Goal: Transaction & Acquisition: Book appointment/travel/reservation

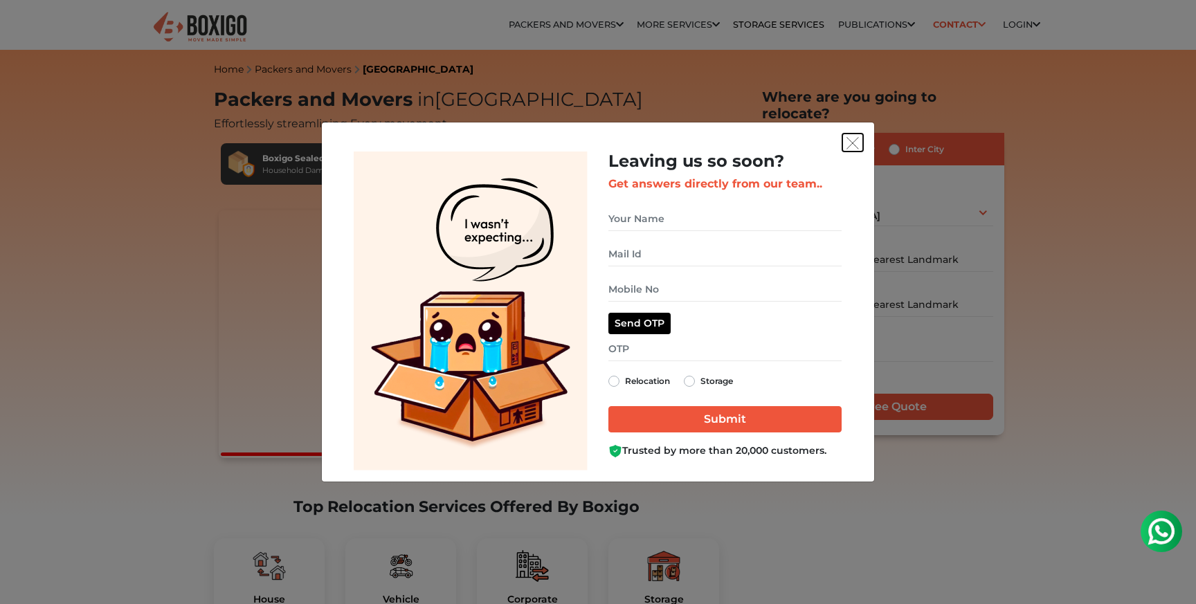
click at [852, 140] on img "get free quote dialog" at bounding box center [852, 143] width 12 height 12
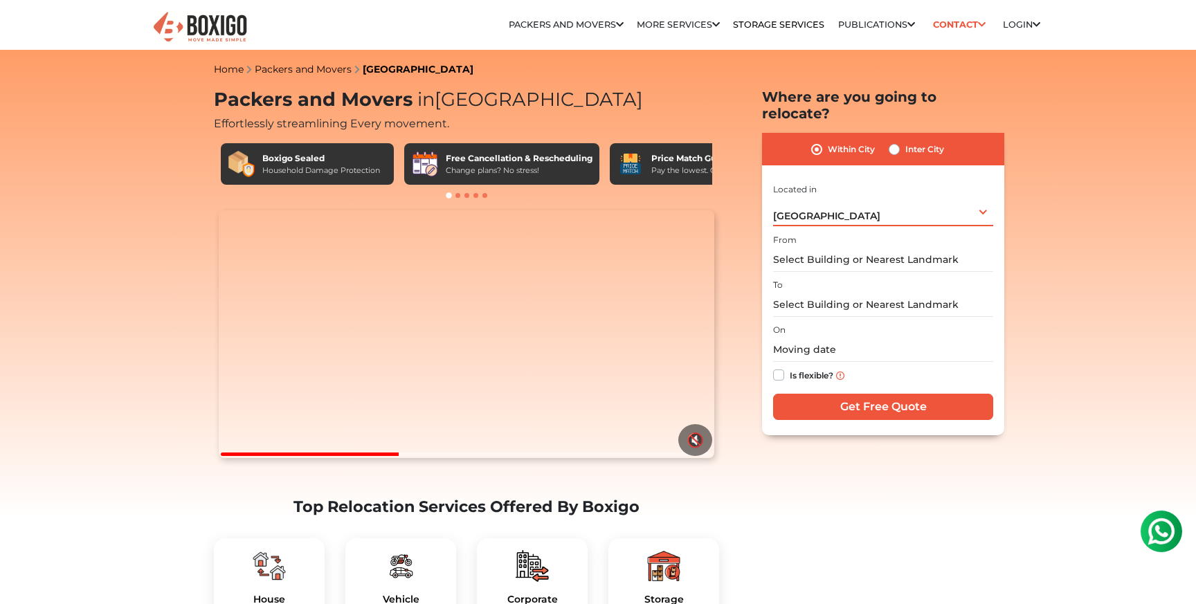
click at [841, 199] on div "Bengaluru Select City Bangalore Bengaluru Bhopal Bhubaneswar Chennai Coimbatore…" at bounding box center [883, 211] width 220 height 29
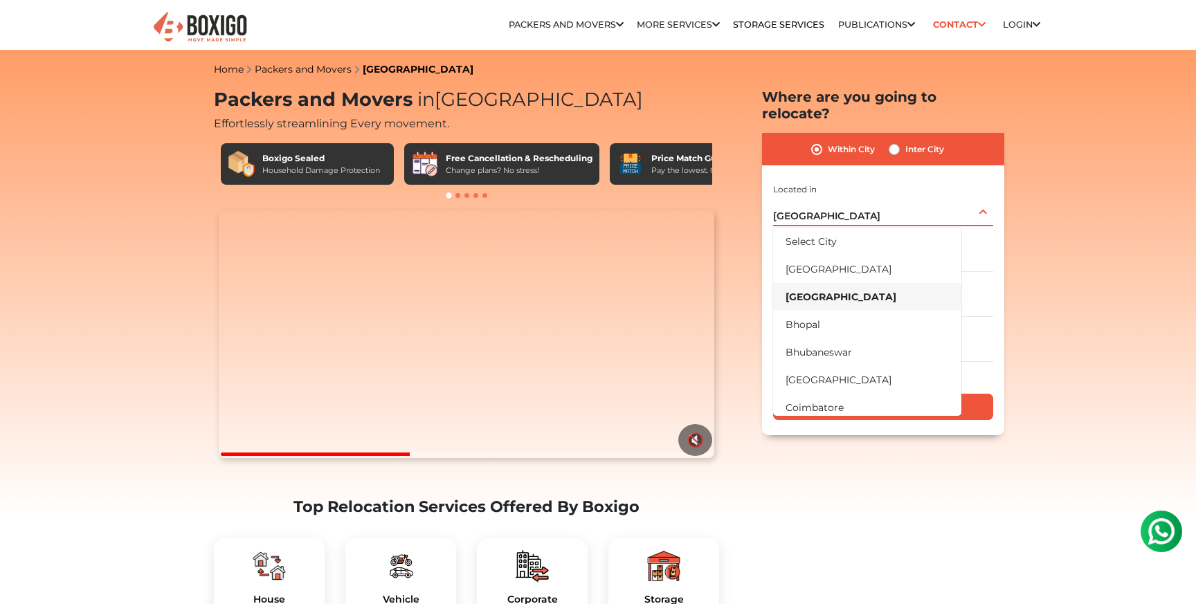
click at [841, 199] on div "Bengaluru Select City Bangalore Bengaluru Bhopal Bhubaneswar Chennai Coimbatore…" at bounding box center [883, 211] width 220 height 29
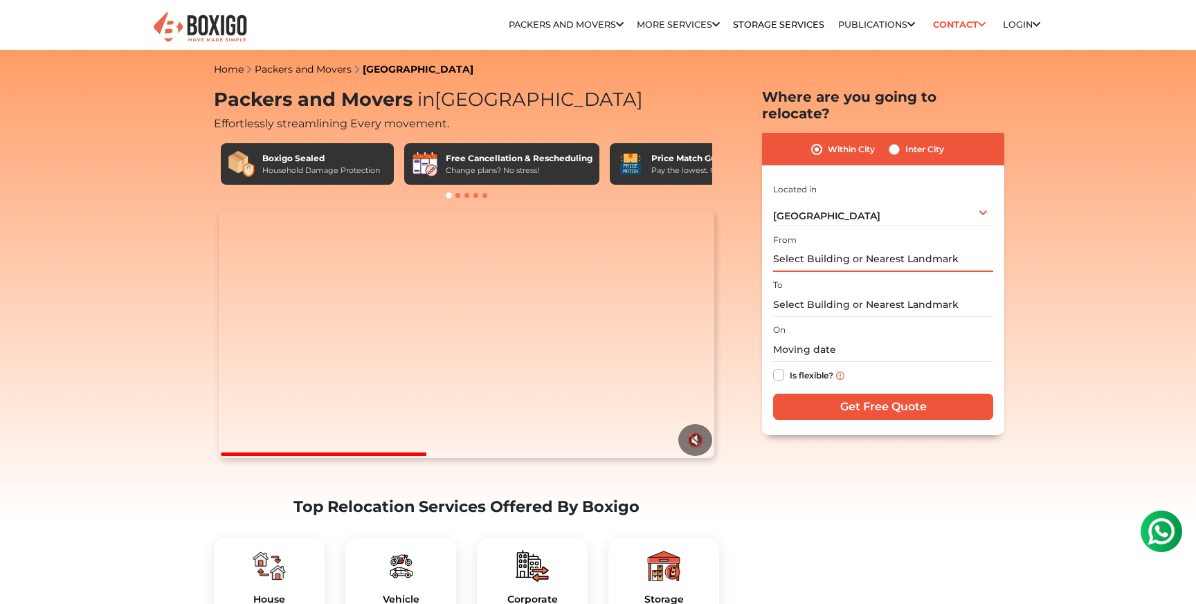
click at [839, 249] on input "text" at bounding box center [883, 260] width 220 height 24
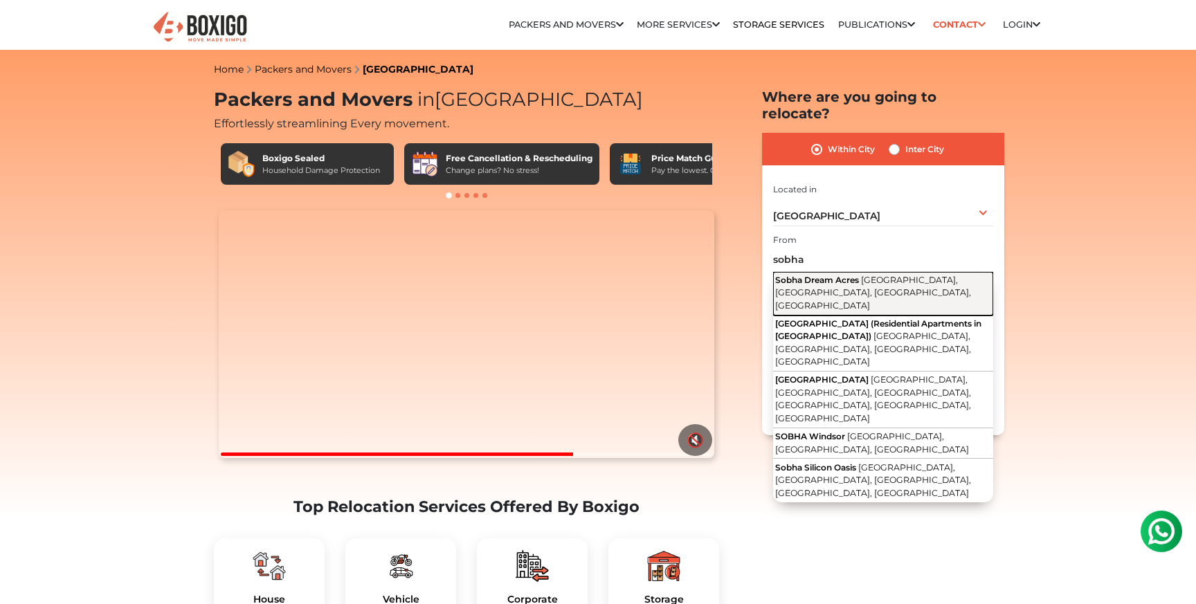
click at [806, 275] on span "Sobha Dream Acres" at bounding box center [817, 280] width 84 height 10
type input "Sobha Dream Acres, Balagere Road, Devasthanagalu, Varthur, Karnataka"
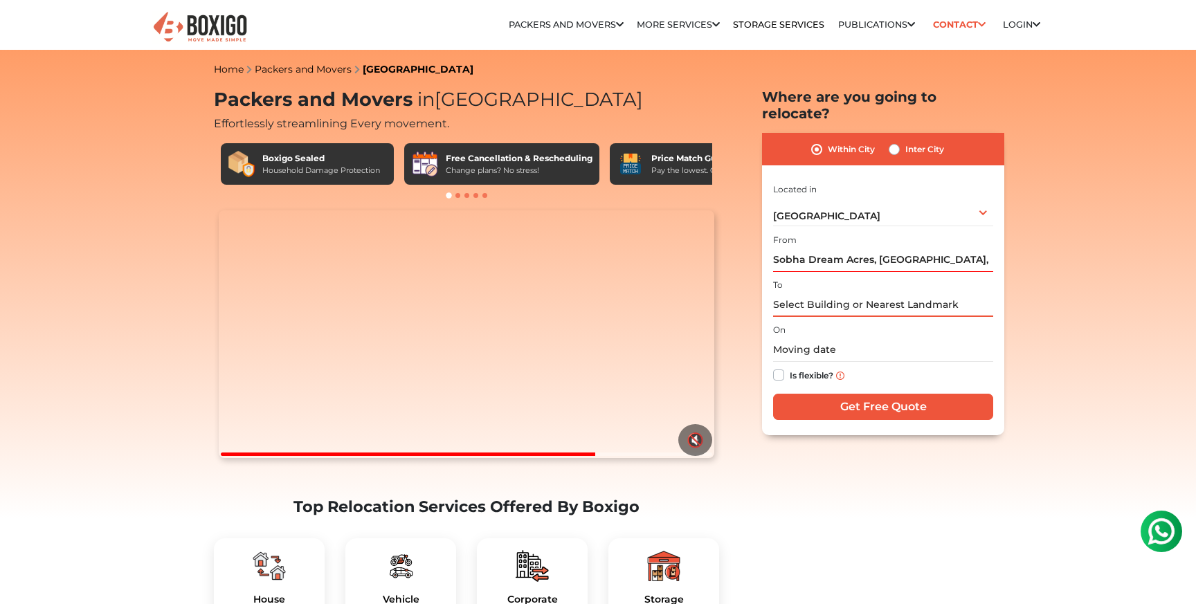
click at [818, 293] on input "text" at bounding box center [883, 305] width 220 height 24
click at [905, 141] on label "Inter City" at bounding box center [924, 149] width 39 height 17
click at [892, 141] on input "Inter City" at bounding box center [893, 148] width 11 height 14
radio input "true"
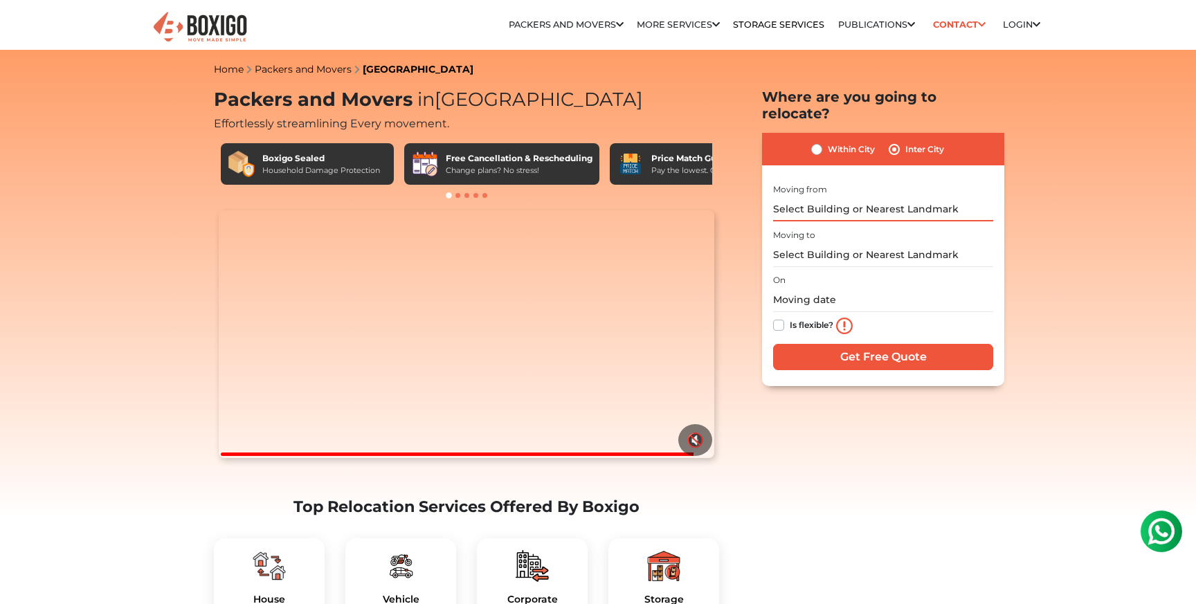
click at [851, 197] on input "text" at bounding box center [883, 209] width 220 height 24
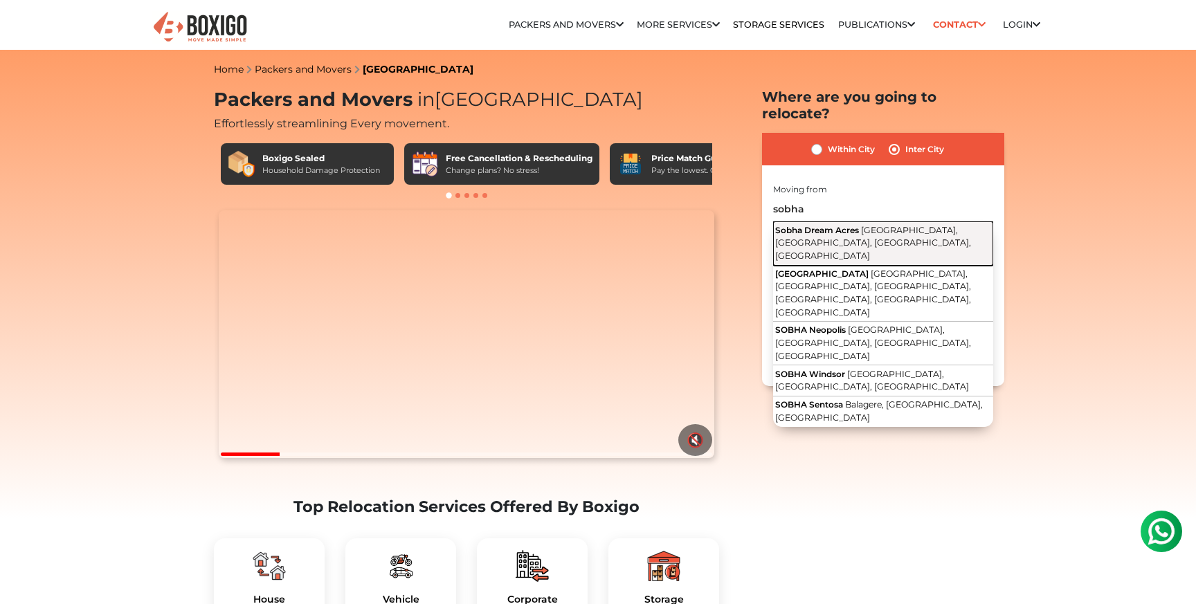
click at [856, 225] on span "Sobha Dream Acres" at bounding box center [817, 230] width 84 height 10
type input "Sobha Dream Acres, Balagere Road, Devasthanagalu, Varthur, Karnataka"
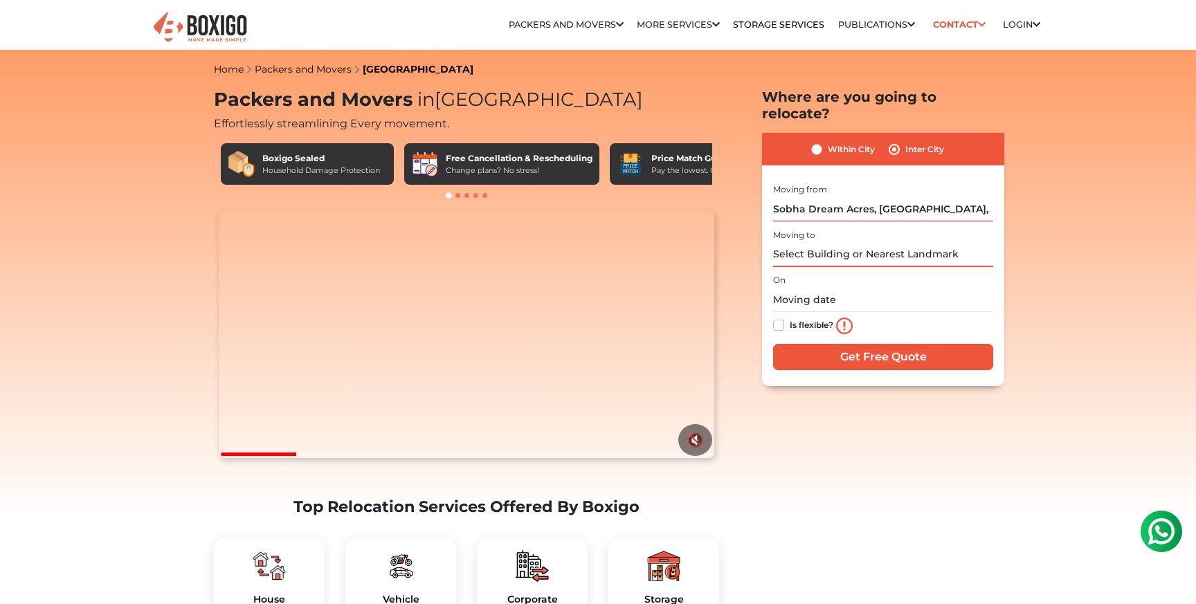
click at [823, 243] on input "text" at bounding box center [883, 255] width 220 height 24
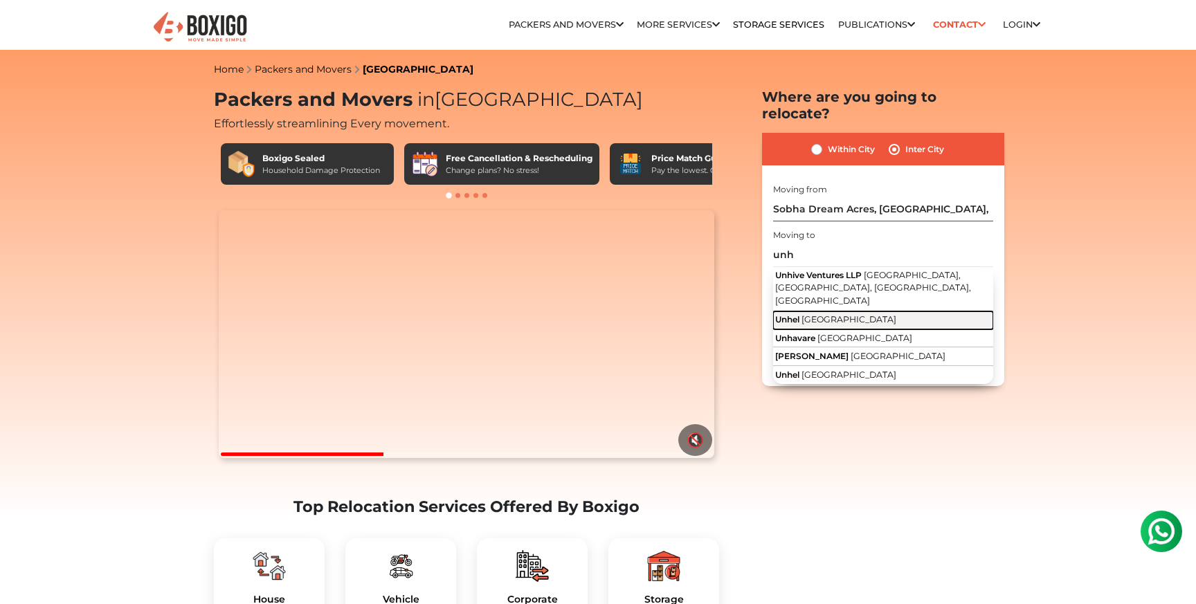
click at [837, 311] on button "Unhel Madhya Pradesh" at bounding box center [883, 320] width 220 height 18
type input "Unhel, Madhya Pradesh"
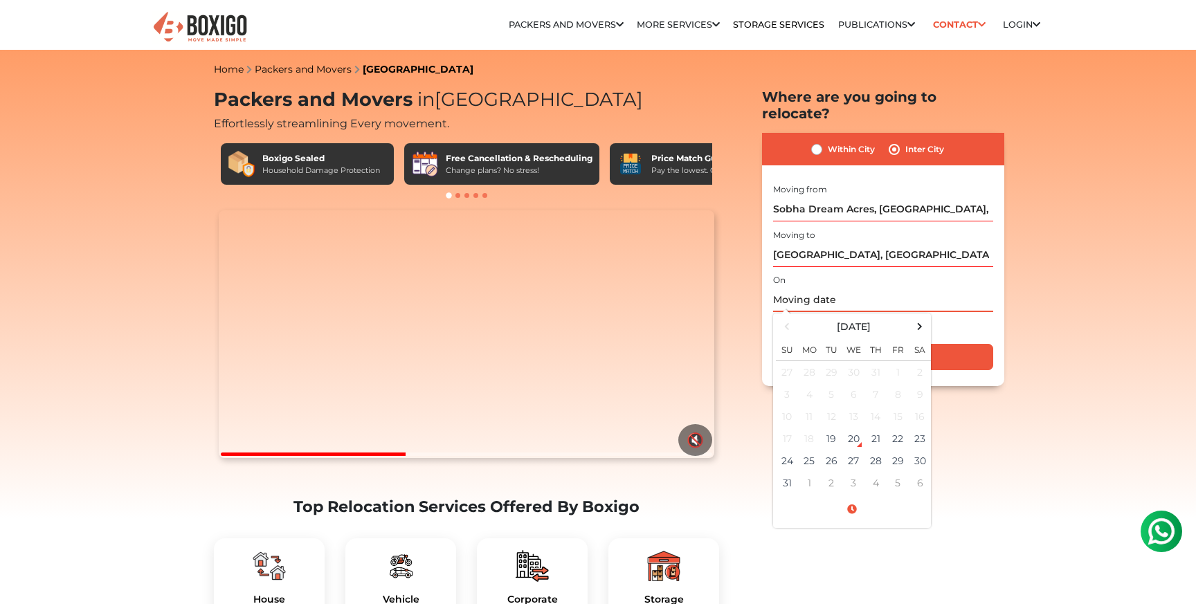
click at [823, 288] on input "text" at bounding box center [883, 300] width 220 height 24
click at [918, 317] on span at bounding box center [920, 326] width 19 height 19
click at [921, 383] on td "13" at bounding box center [919, 394] width 22 height 22
type input "09/13/2025 12:00 AM"
click at [978, 288] on input "09/13/2025 12:00 AM" at bounding box center [883, 300] width 220 height 24
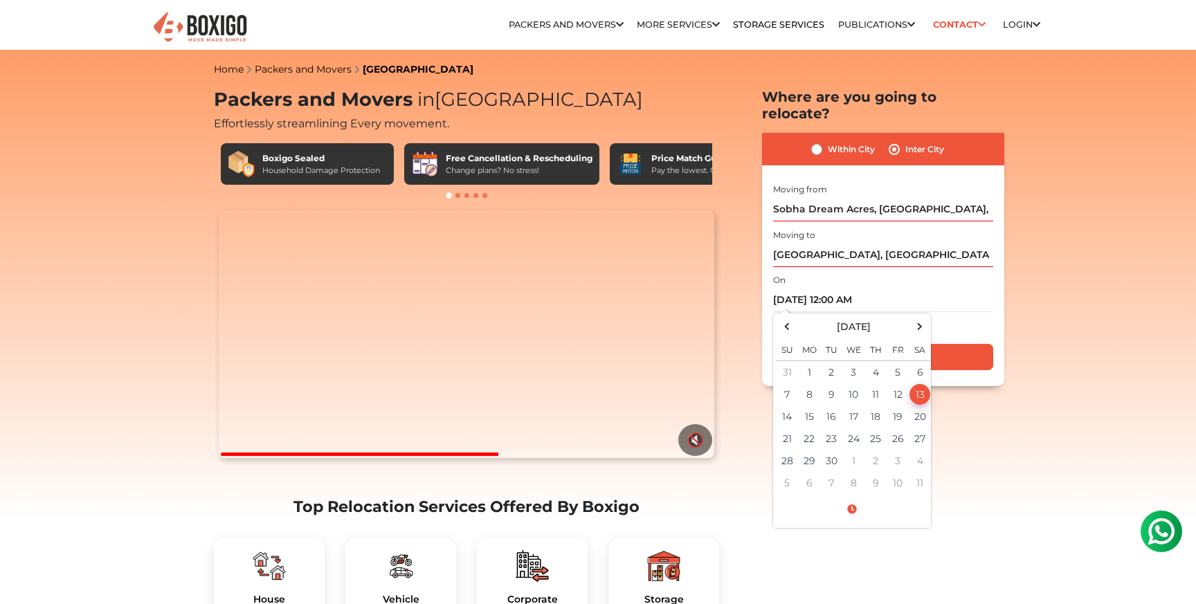
click at [980, 312] on div "Is flexible?" at bounding box center [883, 326] width 220 height 28
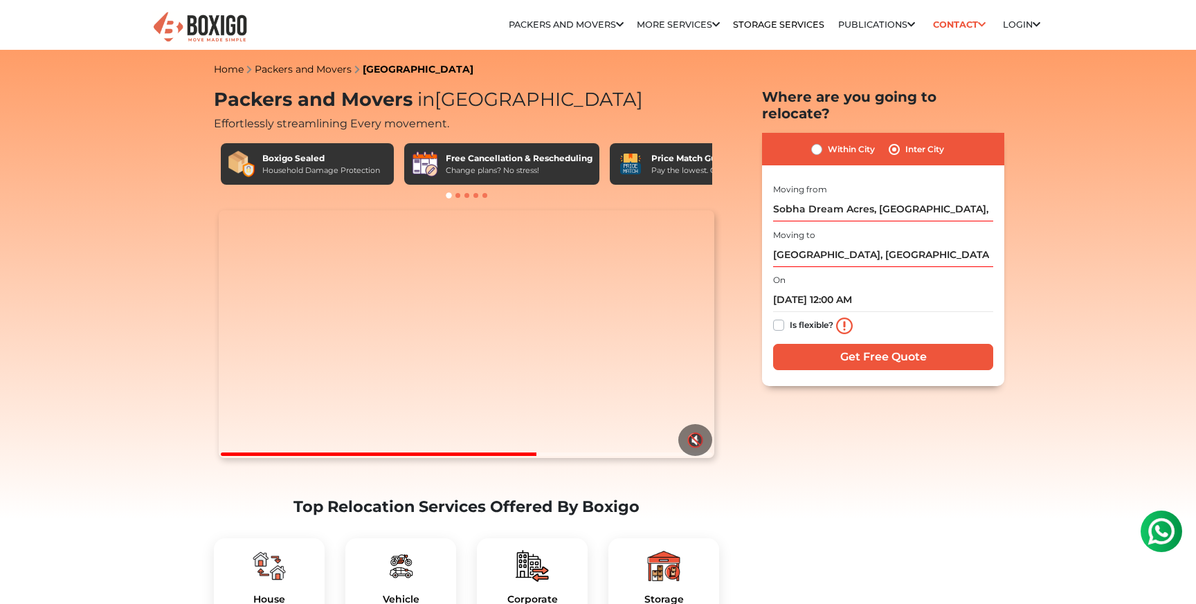
click at [789, 317] on label "Is flexible?" at bounding box center [811, 324] width 44 height 15
click at [783, 317] on input "Is flexible?" at bounding box center [778, 324] width 11 height 14
checkbox input "true"
click at [887, 351] on input "Get Free Quote" at bounding box center [883, 357] width 220 height 26
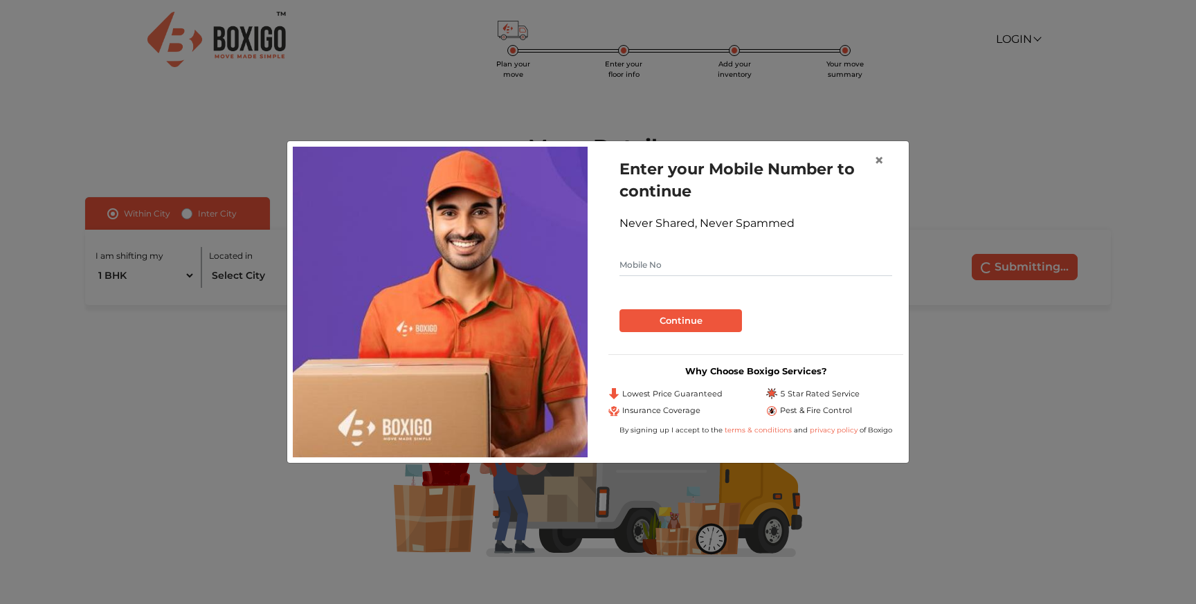
click at [731, 266] on input "text" at bounding box center [755, 265] width 273 height 22
type input "8818882117"
click at [688, 320] on button "Continue" at bounding box center [680, 321] width 122 height 24
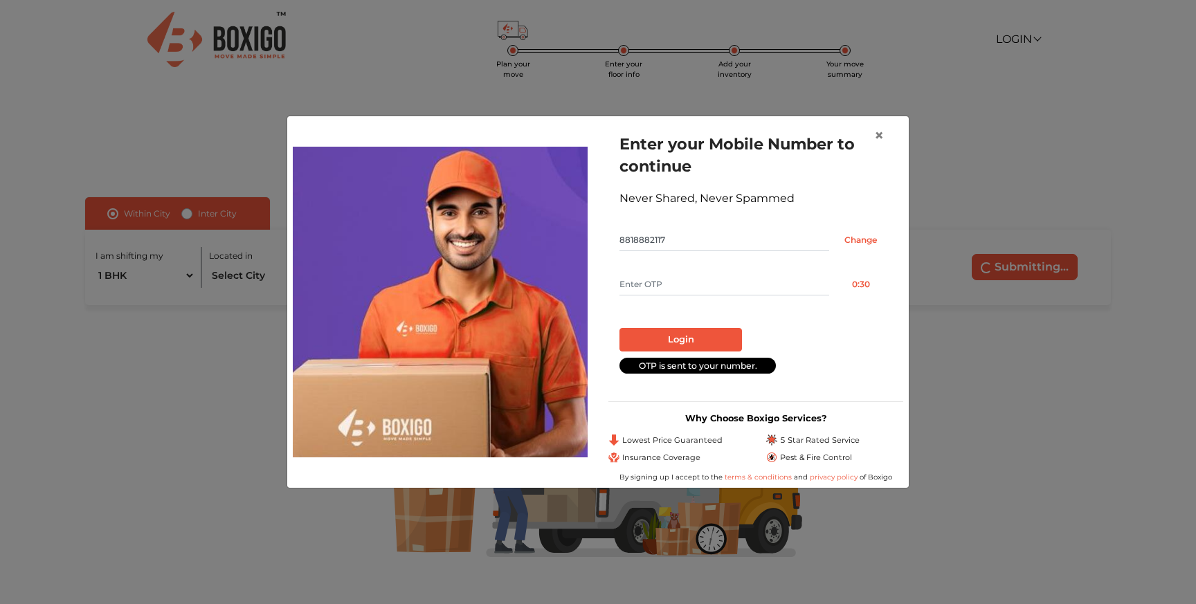
click at [660, 287] on input "text" at bounding box center [724, 284] width 210 height 22
type input "5195"
click at [691, 346] on button "Login" at bounding box center [680, 340] width 122 height 24
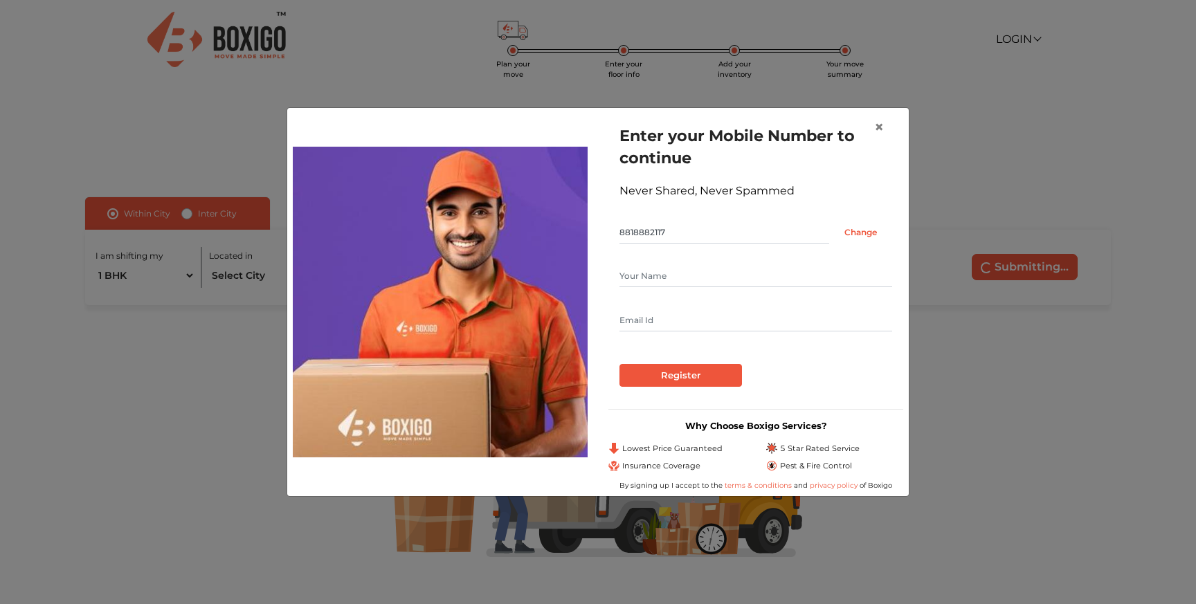
click at [666, 278] on input "text" at bounding box center [755, 276] width 273 height 22
type input "[PERSON_NAME]"
type input "[EMAIL_ADDRESS][DOMAIN_NAME]"
click at [702, 376] on input "Register" at bounding box center [680, 376] width 122 height 24
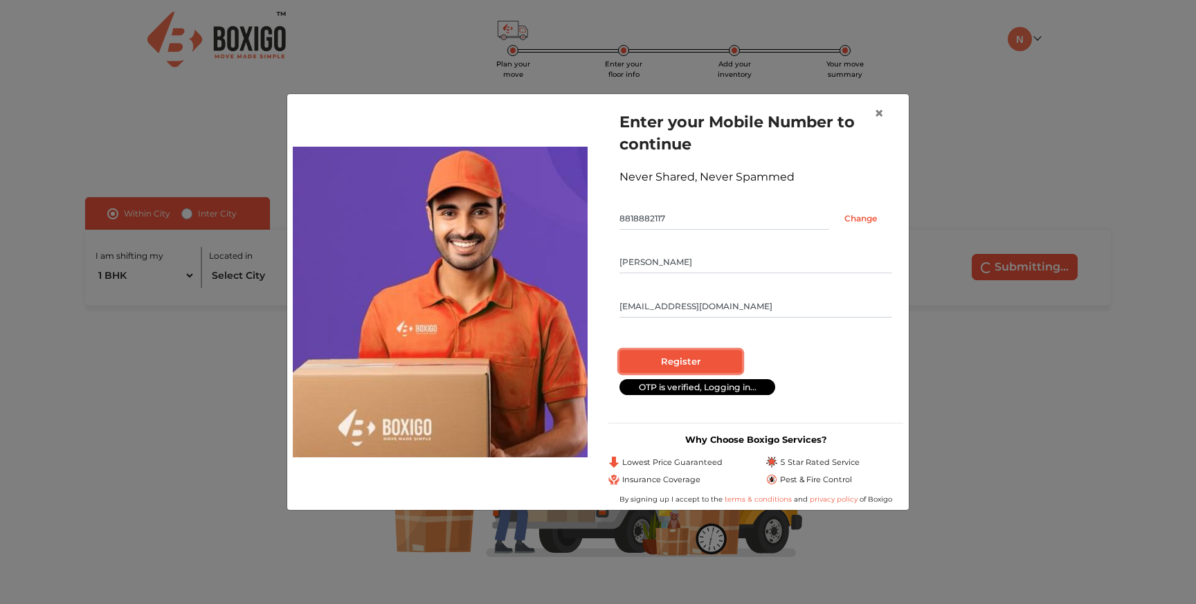
radio input "false"
radio input "true"
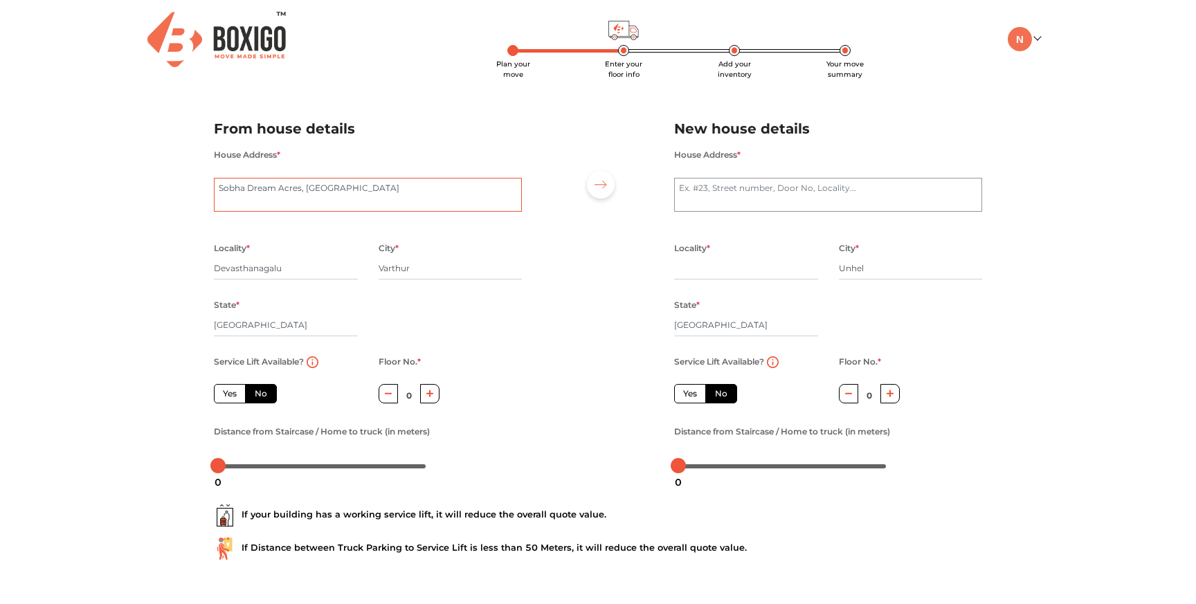
click at [385, 191] on textarea "Sobha Dream Acres, [GEOGRAPHIC_DATA]" at bounding box center [368, 195] width 308 height 35
click at [715, 179] on textarea "House Address *" at bounding box center [828, 195] width 308 height 35
click at [473, 327] on div "Locality * [GEOGRAPHIC_DATA] City * [GEOGRAPHIC_DATA] State * [GEOGRAPHIC_DATA]…" at bounding box center [367, 295] width 329 height 113
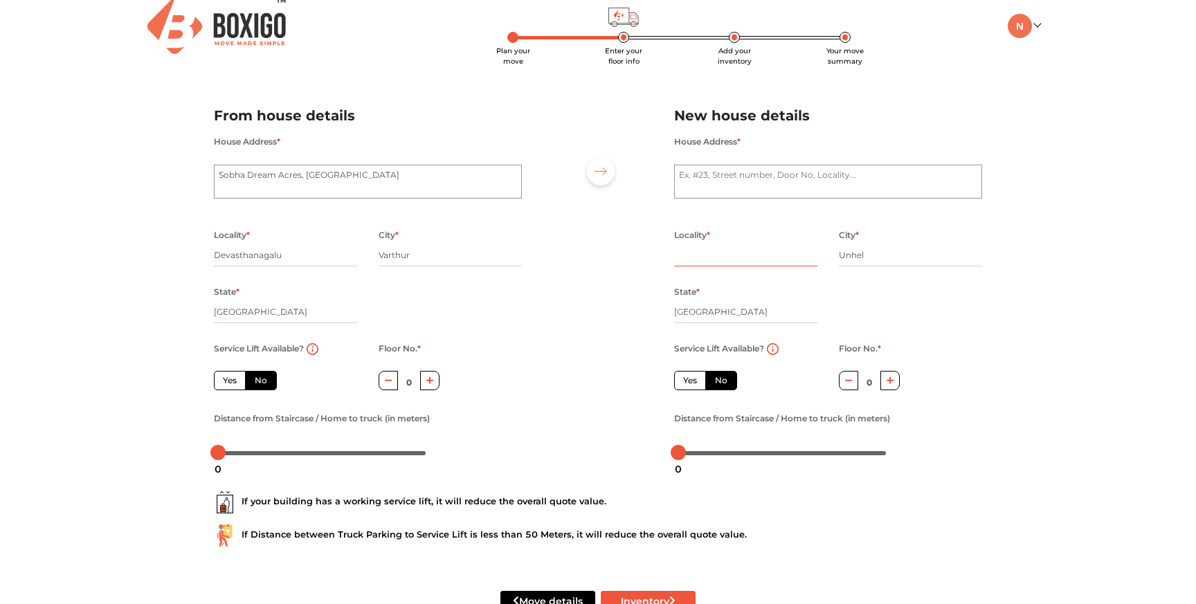
click at [695, 261] on input "text" at bounding box center [746, 255] width 144 height 22
type input "station road"
click at [620, 333] on div at bounding box center [597, 278] width 131 height 381
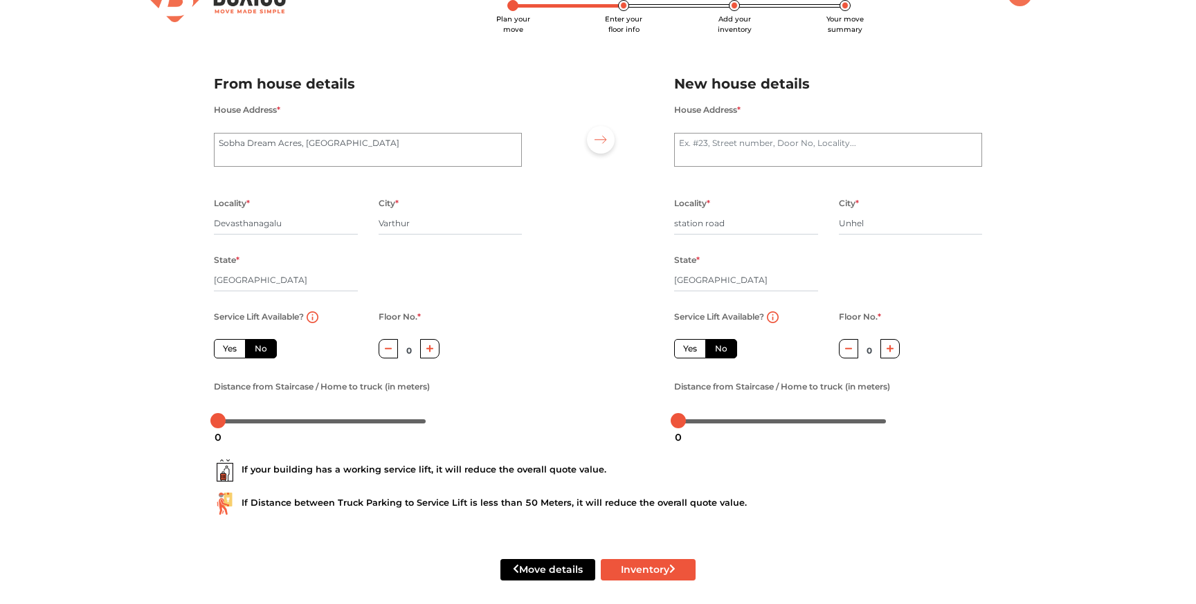
scroll to position [53, 0]
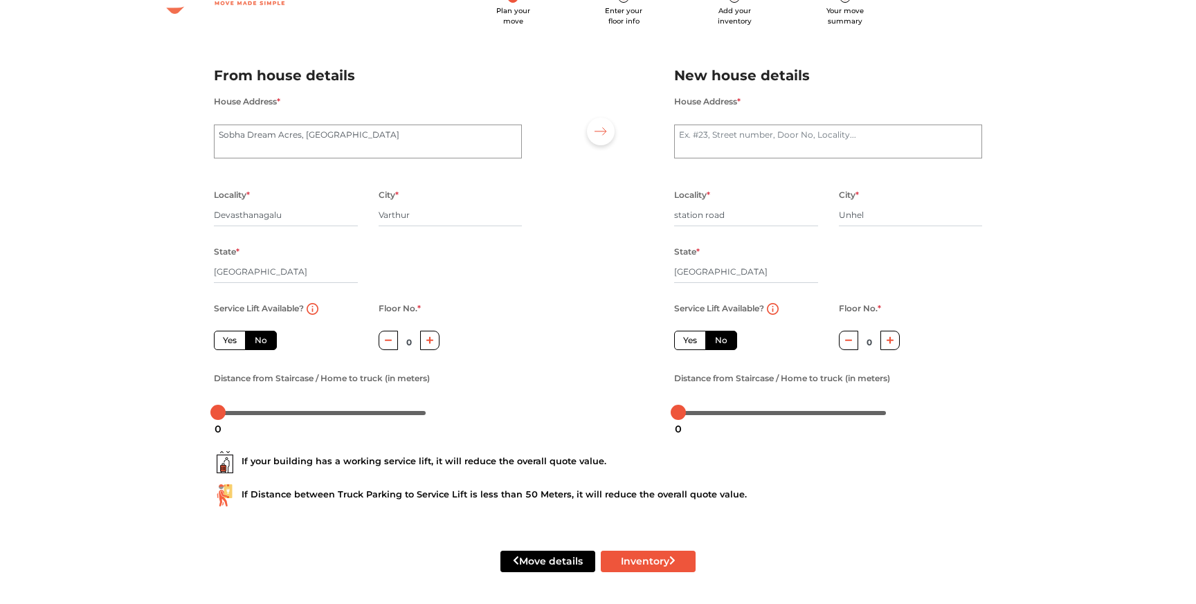
click at [428, 340] on icon "button" at bounding box center [430, 340] width 8 height 8
type input "2"
click at [228, 340] on label "Yes" at bounding box center [230, 338] width 32 height 19
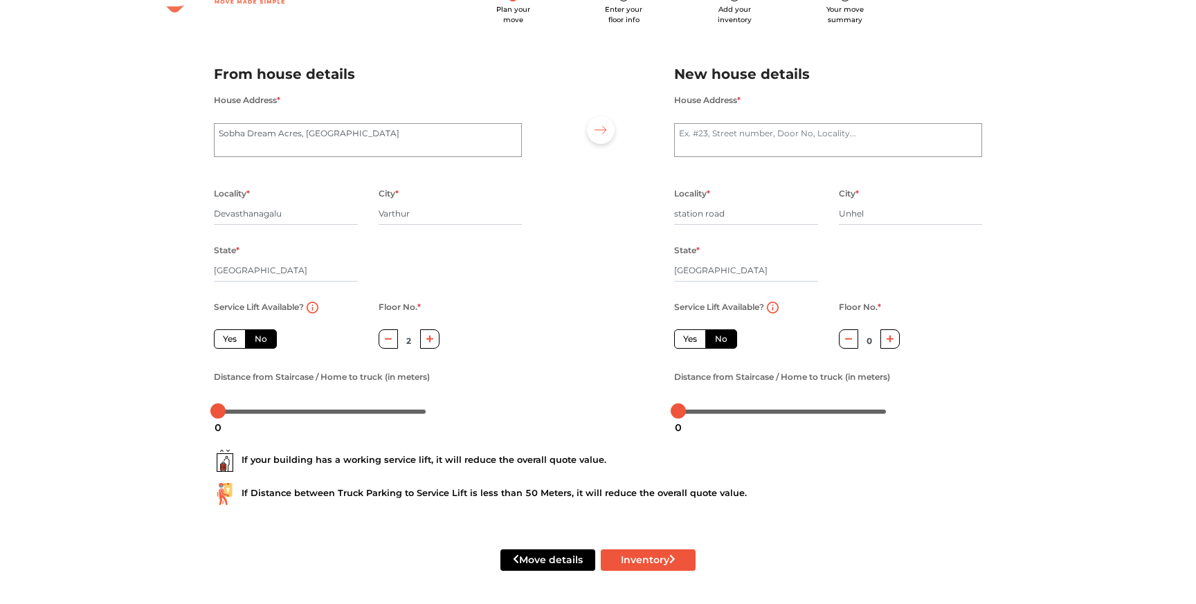
click at [228, 340] on input "Yes" at bounding box center [227, 337] width 9 height 9
radio input "true"
type input "0"
click at [228, 408] on div at bounding box center [322, 411] width 208 height 8
click at [235, 409] on div at bounding box center [228, 410] width 15 height 15
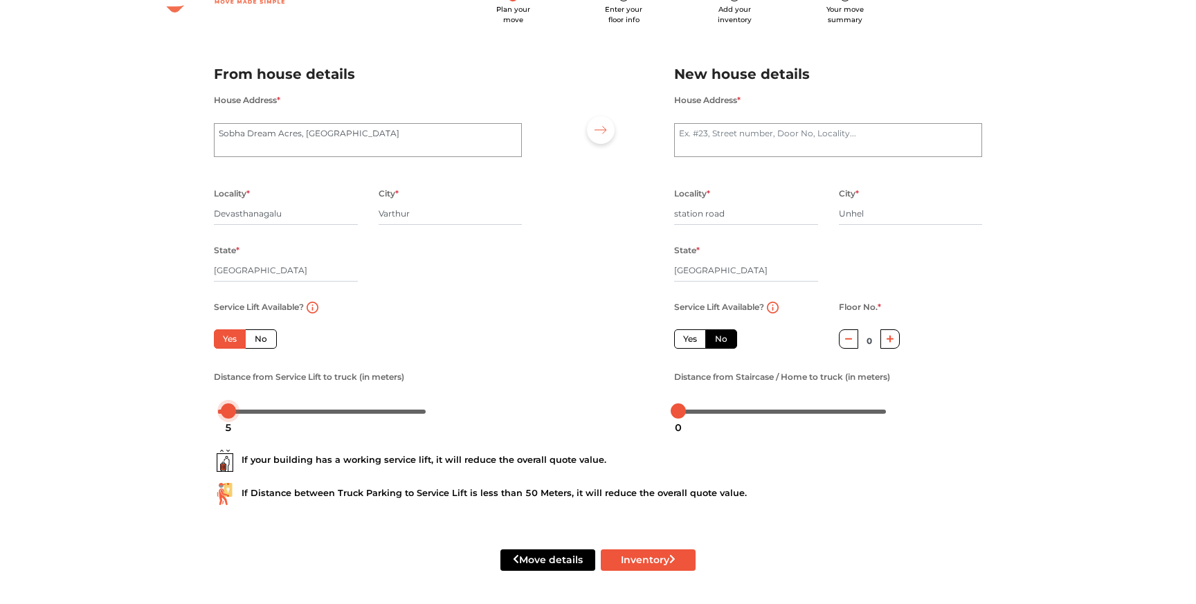
click at [240, 410] on div at bounding box center [322, 411] width 208 height 8
click at [246, 412] on div at bounding box center [246, 410] width 15 height 15
click at [248, 412] on div at bounding box center [248, 410] width 15 height 15
click at [656, 560] on button "Inventory" at bounding box center [648, 559] width 95 height 21
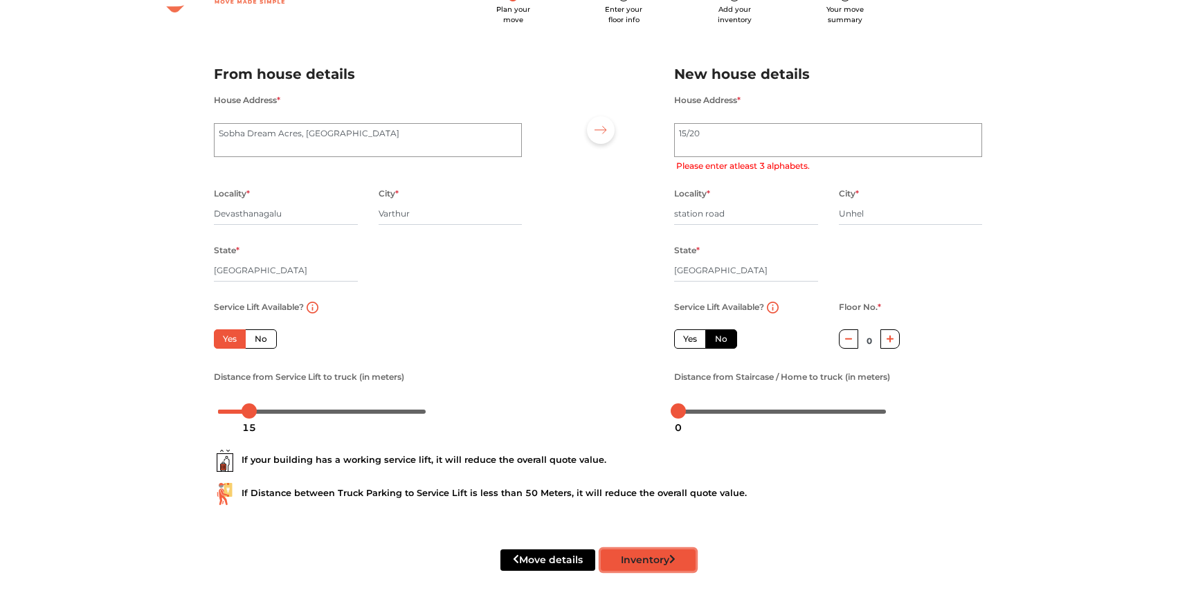
click at [652, 557] on button "Inventory" at bounding box center [648, 559] width 95 height 21
drag, startPoint x: 740, startPoint y: 208, endPoint x: 638, endPoint y: 208, distance: 101.7
click at [638, 208] on div "From house details House Address * [GEOGRAPHIC_DATA] Locality * [GEOGRAPHIC_DAT…" at bounding box center [597, 236] width 789 height 381
click at [756, 127] on textarea "15/20" at bounding box center [828, 140] width 308 height 35
paste textarea "station road"
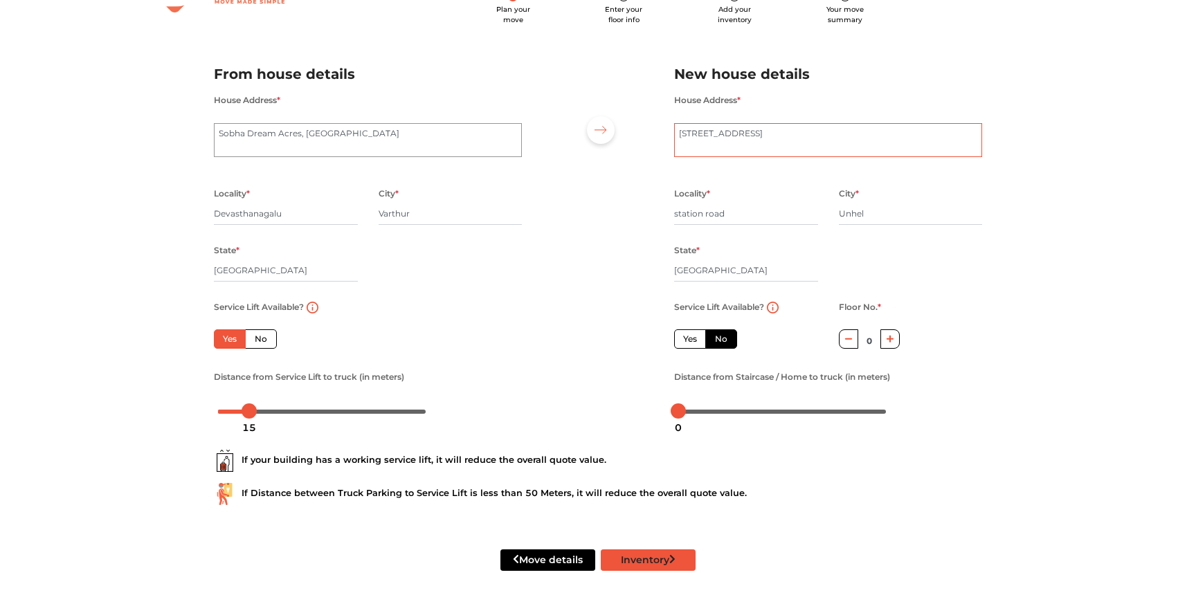
type textarea "[STREET_ADDRESS]"
click at [652, 566] on button "Inventory" at bounding box center [648, 559] width 95 height 21
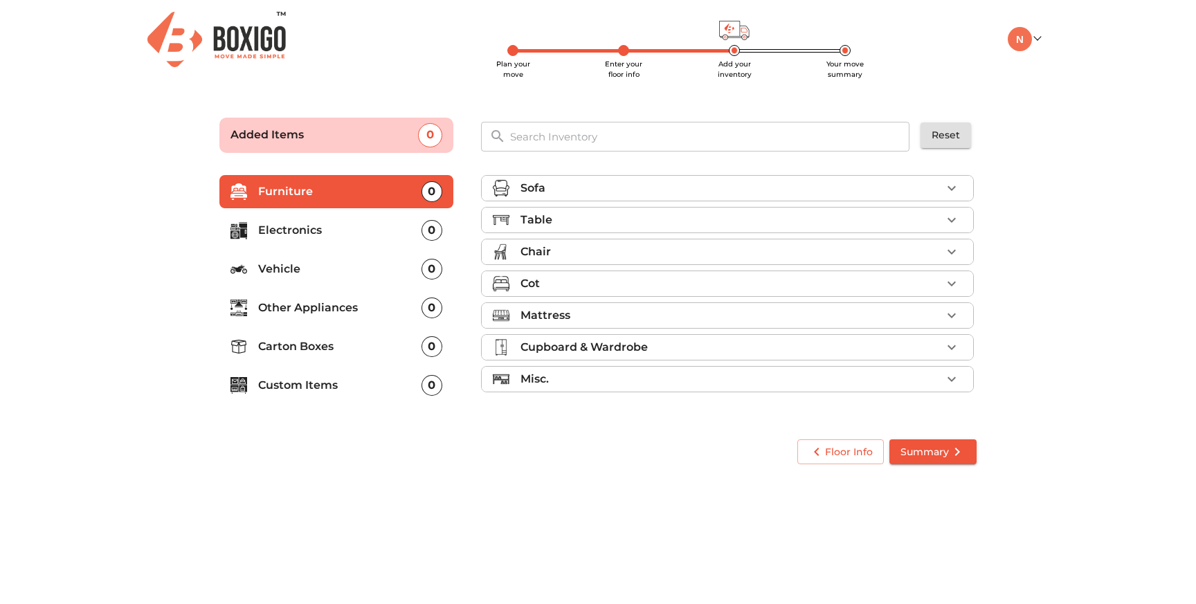
click at [583, 381] on div "Misc." at bounding box center [730, 379] width 421 height 17
click at [336, 238] on p "Electronics" at bounding box center [339, 230] width 163 height 17
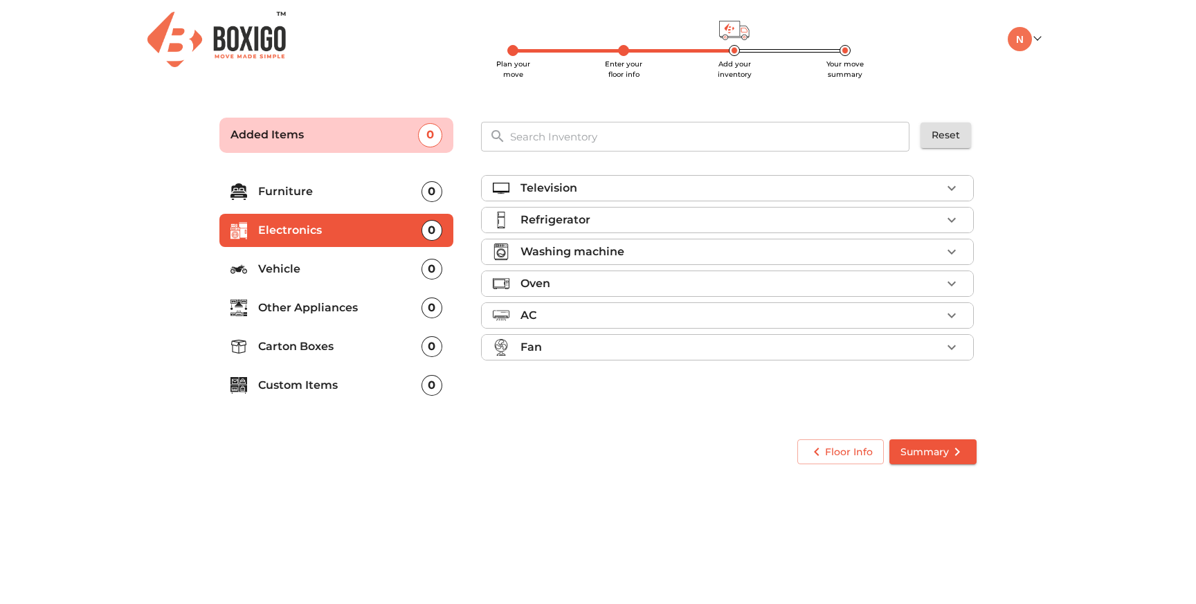
click at [596, 248] on p "Washing machine" at bounding box center [572, 252] width 104 height 17
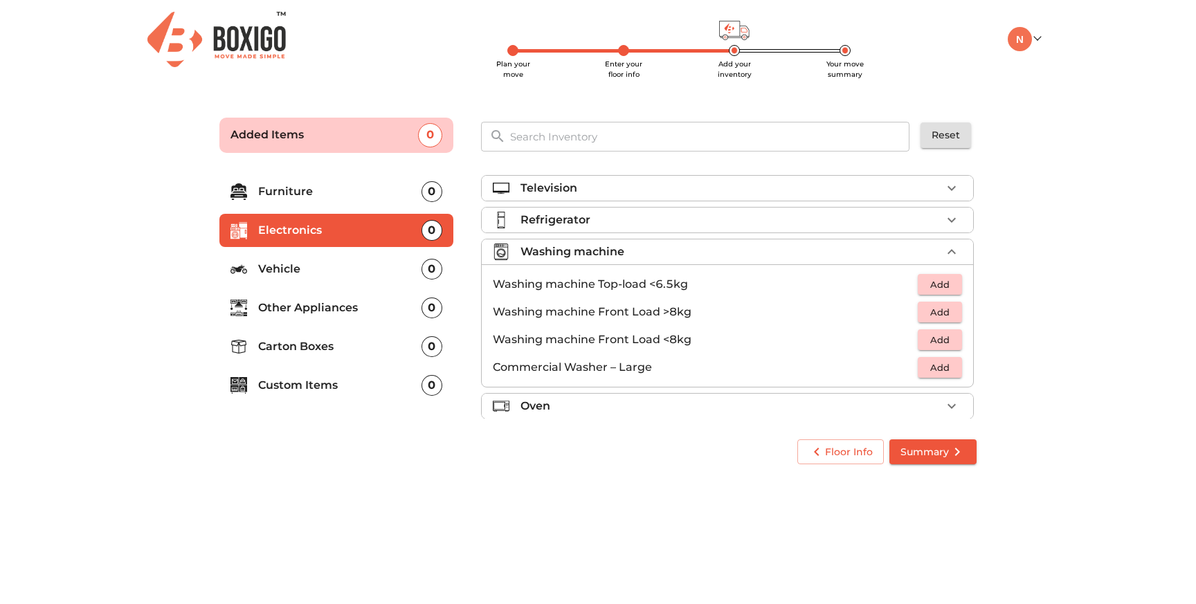
click at [944, 284] on span "Add" at bounding box center [939, 285] width 30 height 16
click at [946, 254] on icon "button" at bounding box center [951, 252] width 17 height 17
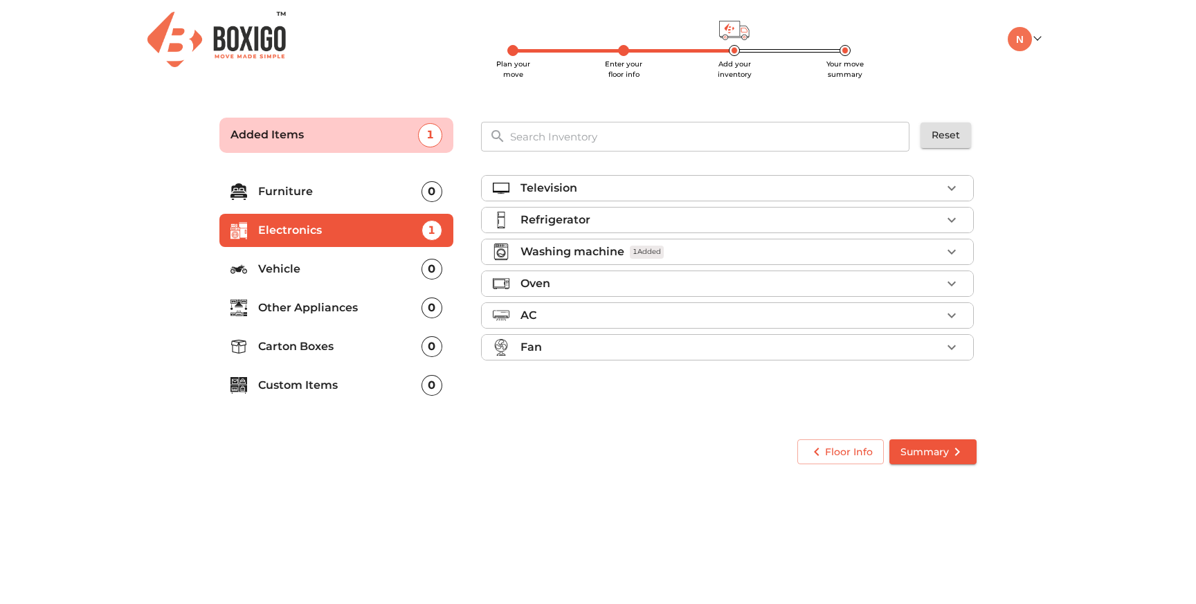
click at [342, 267] on p "Vehicle" at bounding box center [339, 269] width 163 height 17
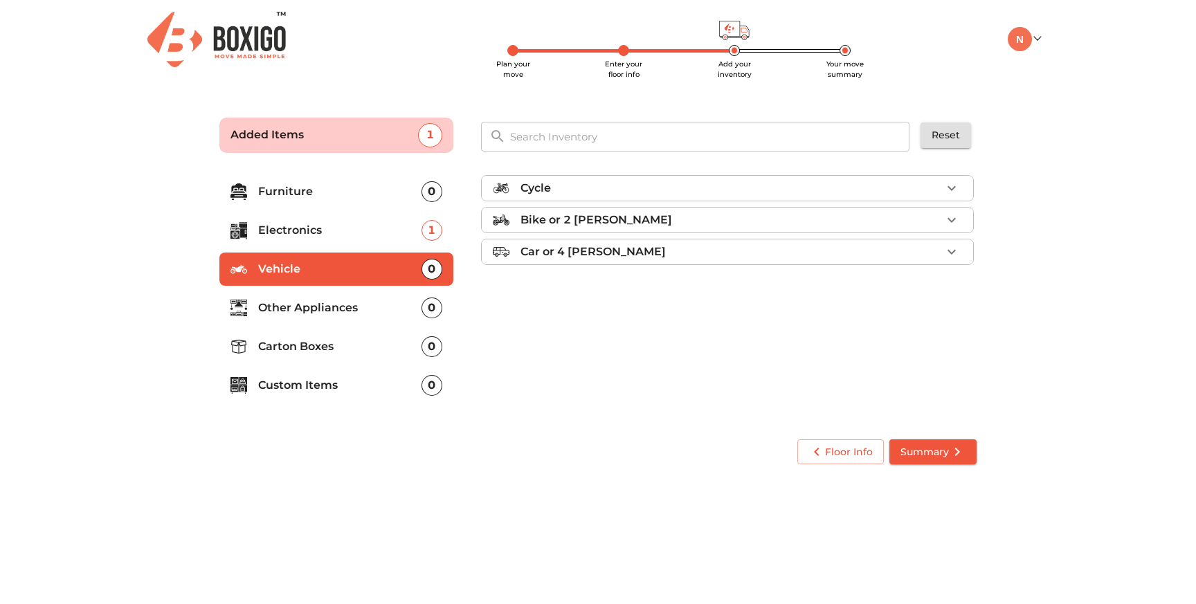
click at [603, 181] on div "Cycle" at bounding box center [730, 188] width 421 height 17
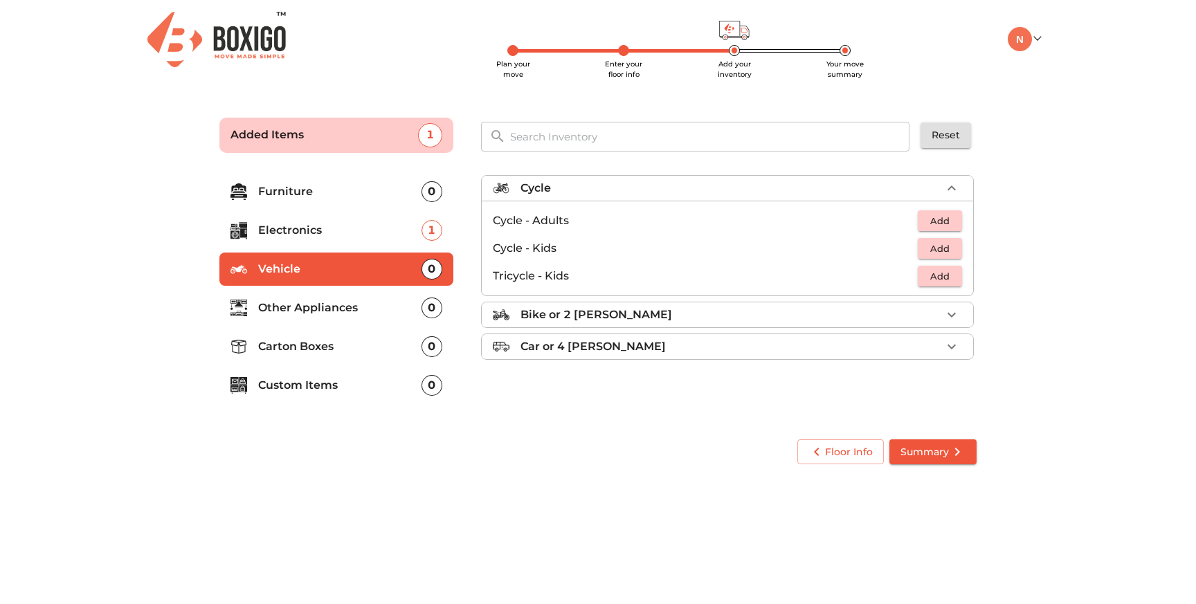
click at [943, 219] on span "Add" at bounding box center [939, 221] width 30 height 16
click at [942, 250] on span "Add" at bounding box center [939, 249] width 30 height 16
click at [945, 269] on span "Add" at bounding box center [939, 276] width 30 height 16
click at [948, 251] on icon "button" at bounding box center [951, 248] width 17 height 17
click at [333, 313] on p "Other Appliances" at bounding box center [339, 308] width 163 height 17
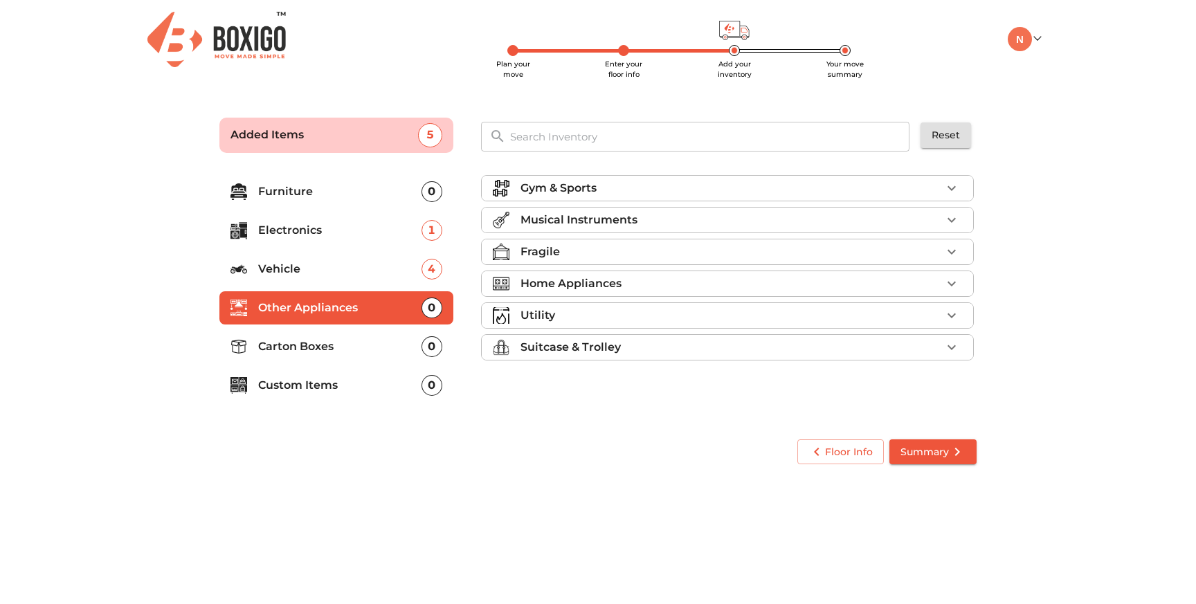
click at [309, 349] on p "Carton Boxes" at bounding box center [339, 346] width 163 height 17
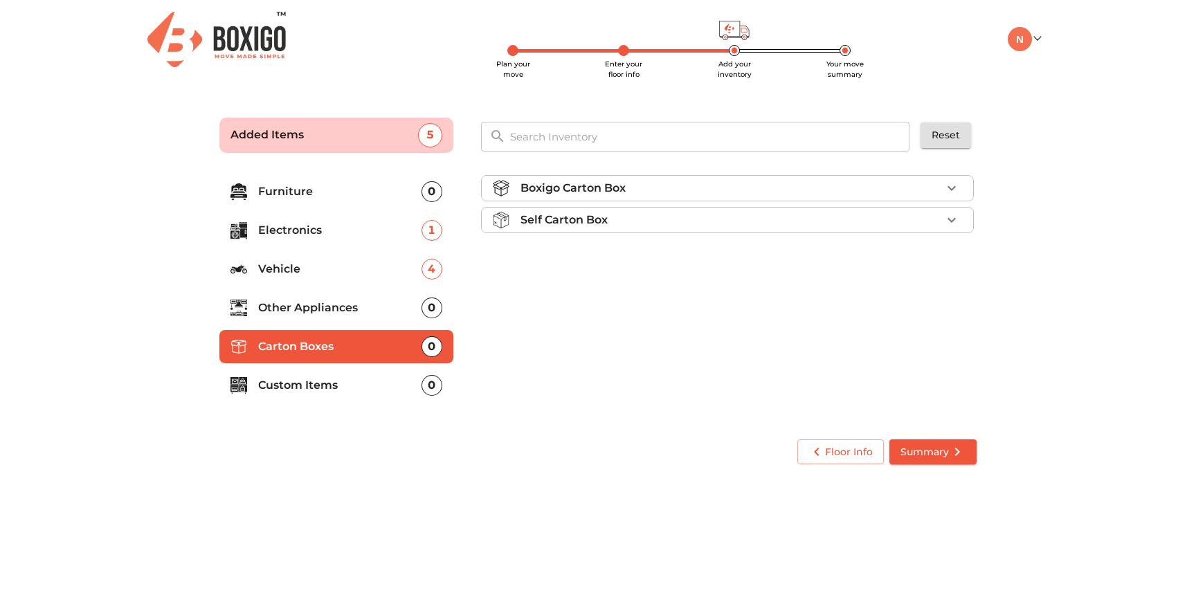
click at [641, 188] on div "Boxigo Carton Box" at bounding box center [730, 188] width 421 height 17
click at [940, 219] on span "Add" at bounding box center [939, 221] width 30 height 16
click at [953, 219] on icon "button" at bounding box center [951, 220] width 17 height 17
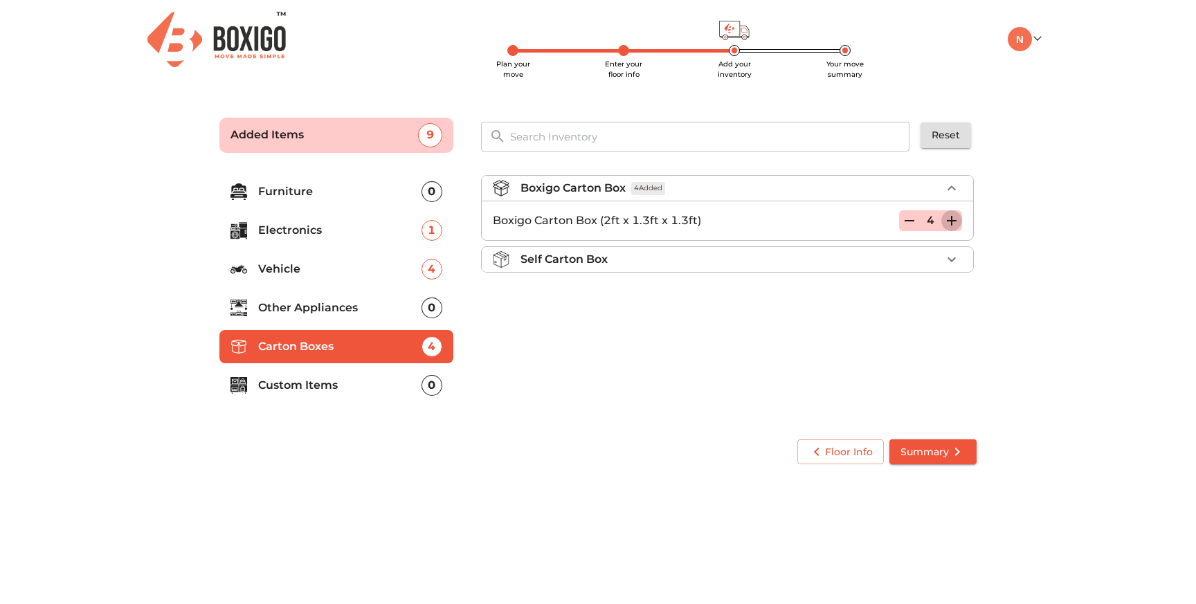
click at [953, 219] on icon "button" at bounding box center [951, 220] width 17 height 17
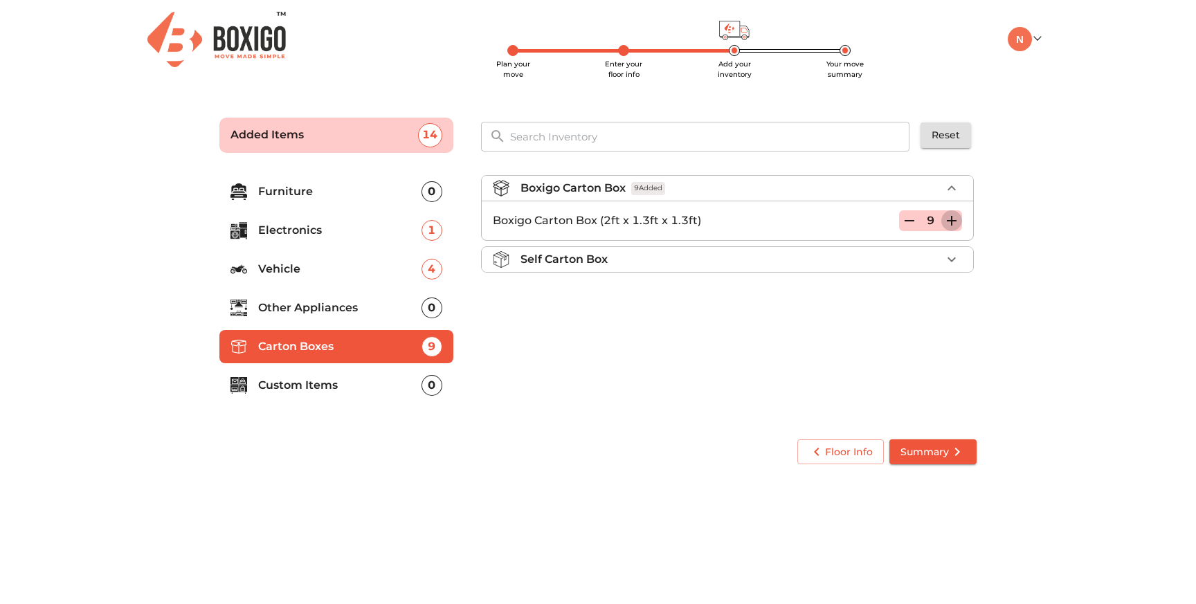
click at [953, 219] on icon "button" at bounding box center [951, 220] width 17 height 17
click at [927, 444] on span "Summary" at bounding box center [932, 452] width 65 height 17
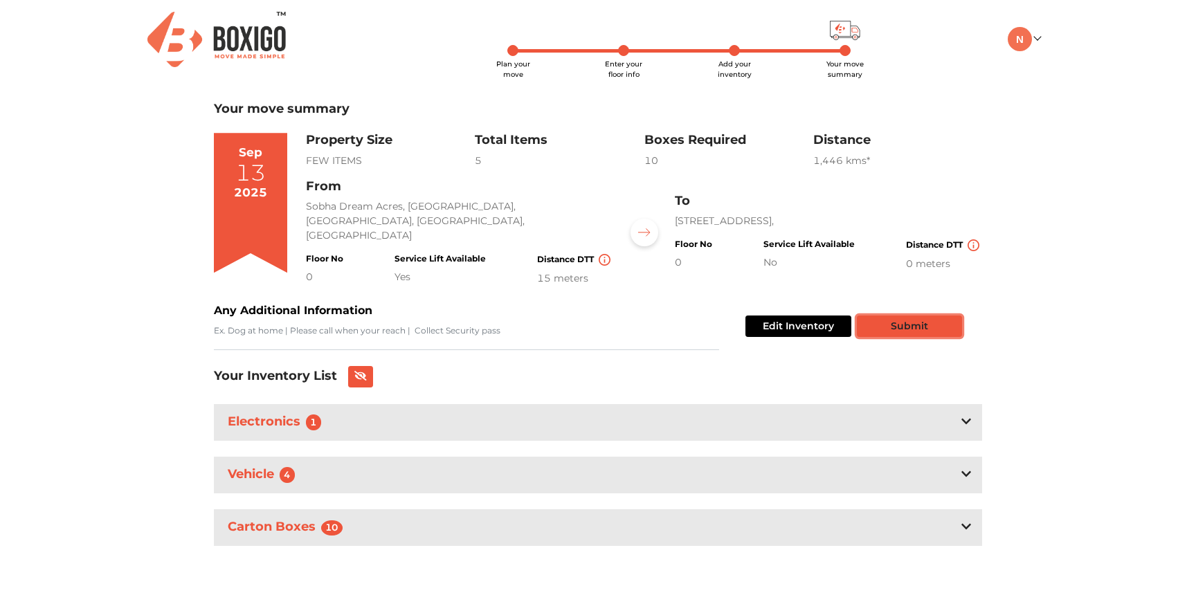
click at [909, 321] on button "Submit" at bounding box center [909, 326] width 105 height 21
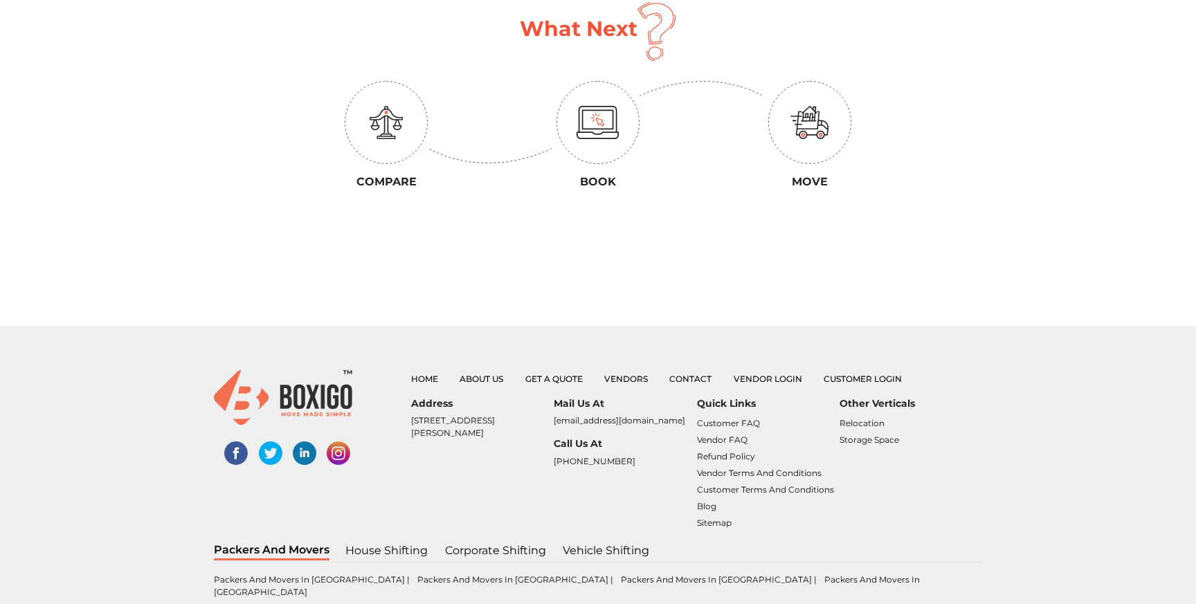
scroll to position [374, 0]
